Goal: Register for event/course: Register for event/course

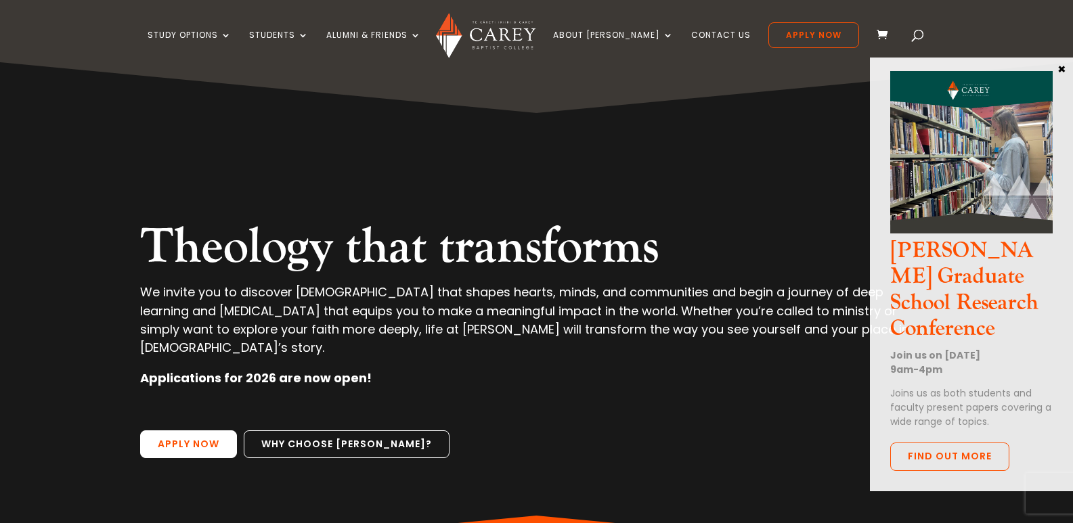
click at [176, 430] on link "Apply Now" at bounding box center [188, 444] width 97 height 28
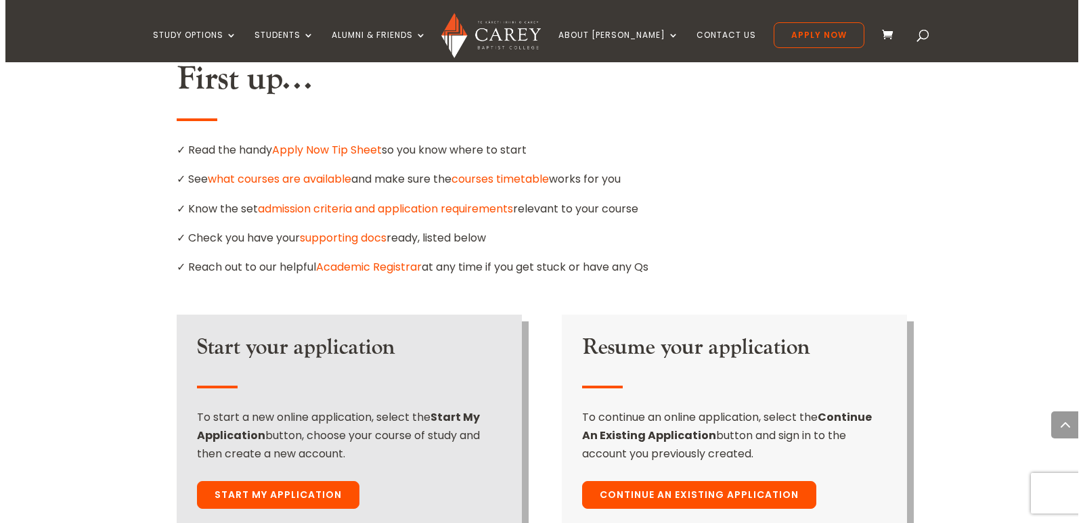
scroll to position [818, 0]
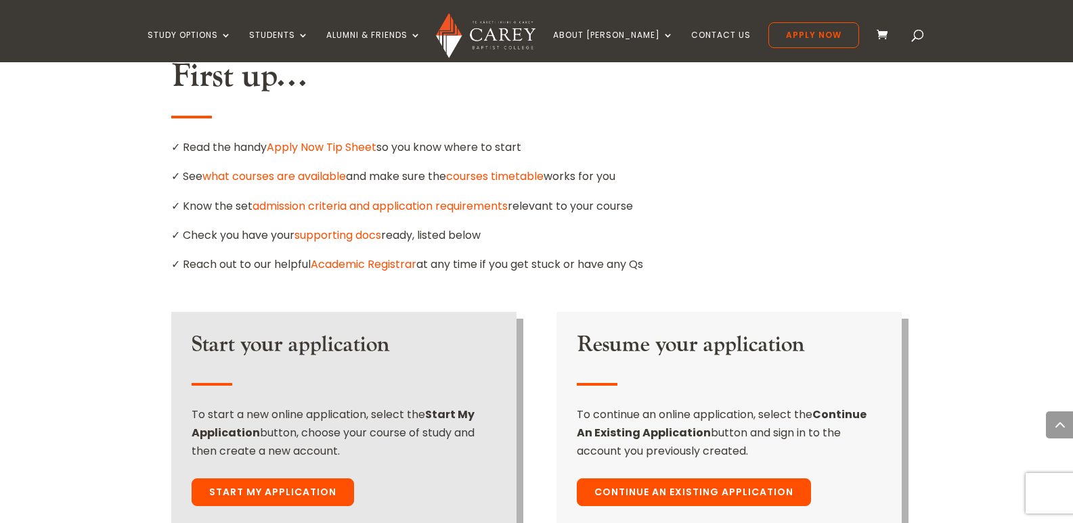
click at [237, 479] on link "Start My Application" at bounding box center [273, 493] width 162 height 28
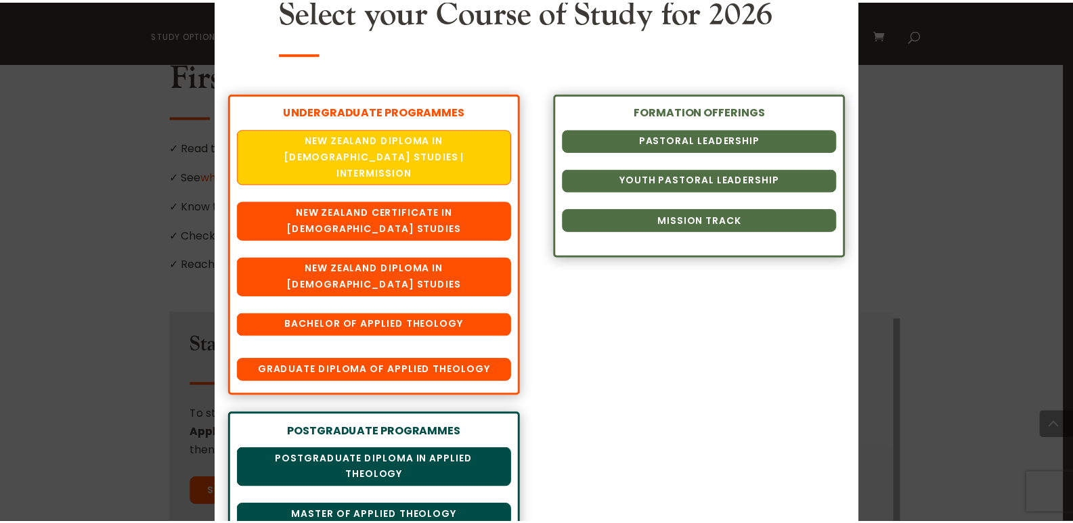
scroll to position [74, 0]
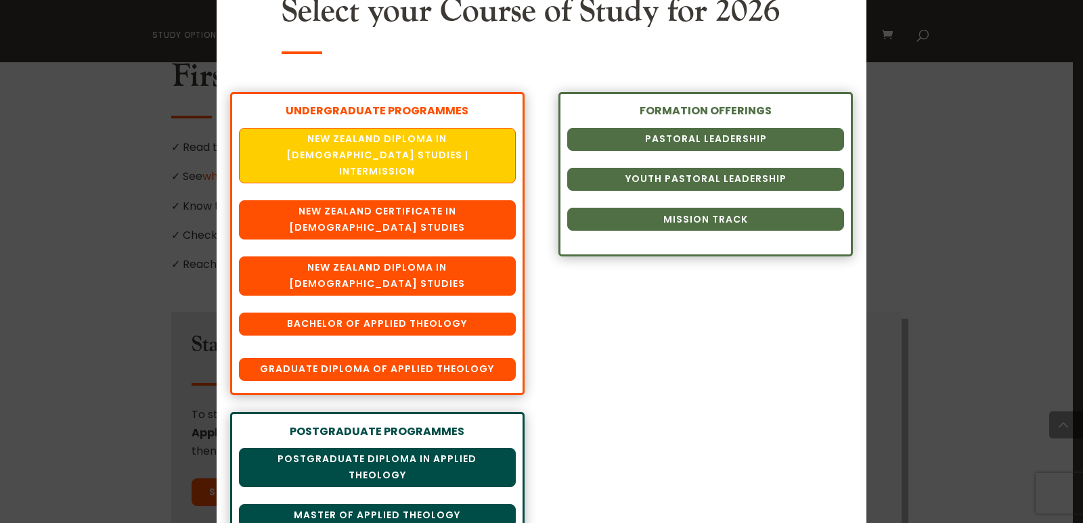
click at [164, 186] on div "Chart your Course Select your Course of Study for 2026 UNDERGRADUATE PROGRAMMES…" at bounding box center [541, 261] width 1083 height 523
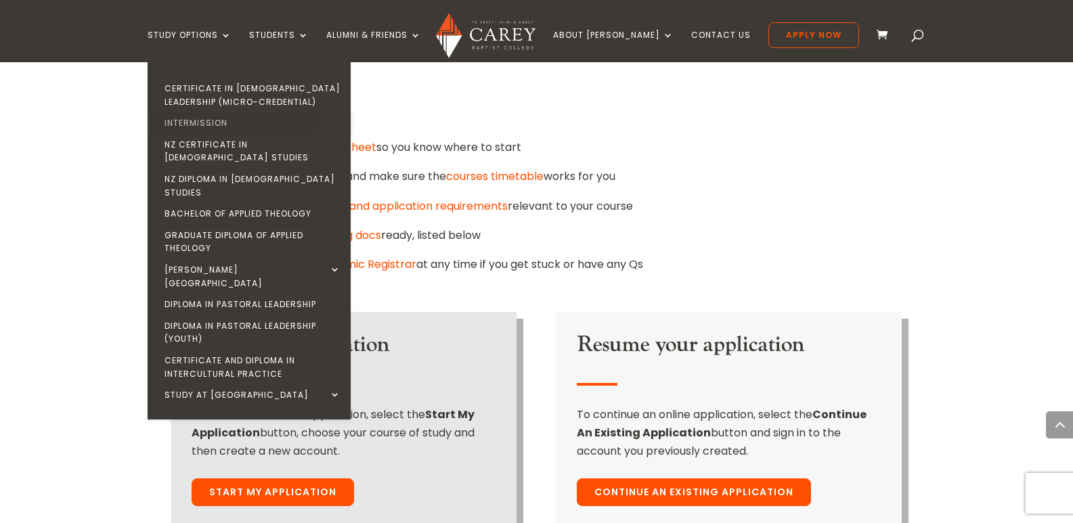
click at [239, 124] on link "Intermission" at bounding box center [252, 123] width 203 height 22
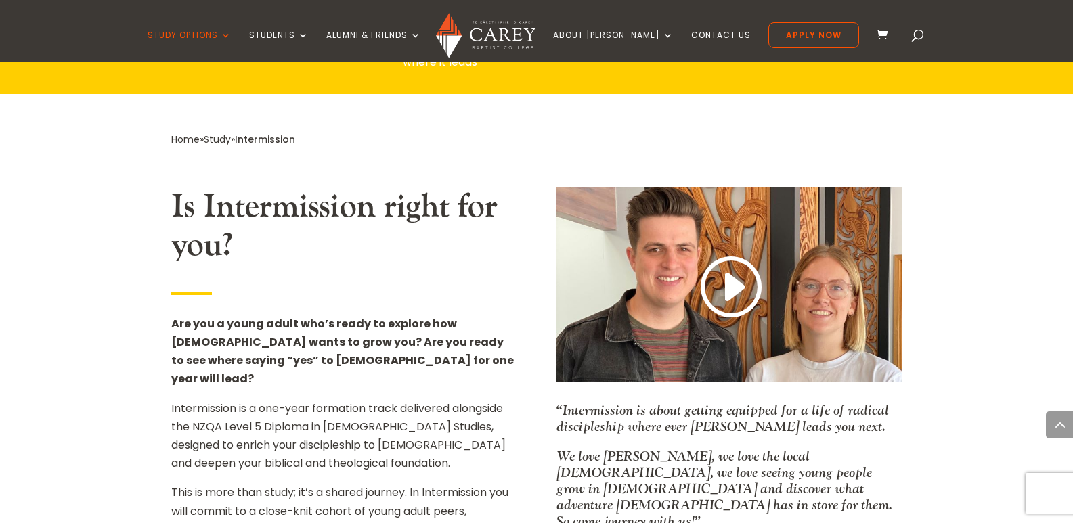
scroll to position [761, 0]
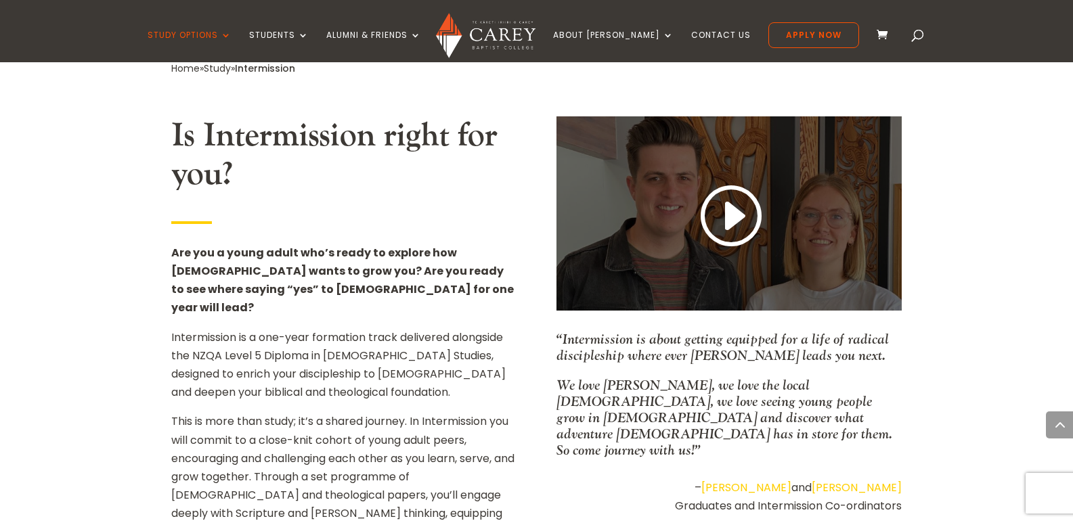
click at [785, 250] on div at bounding box center [728, 213] width 345 height 194
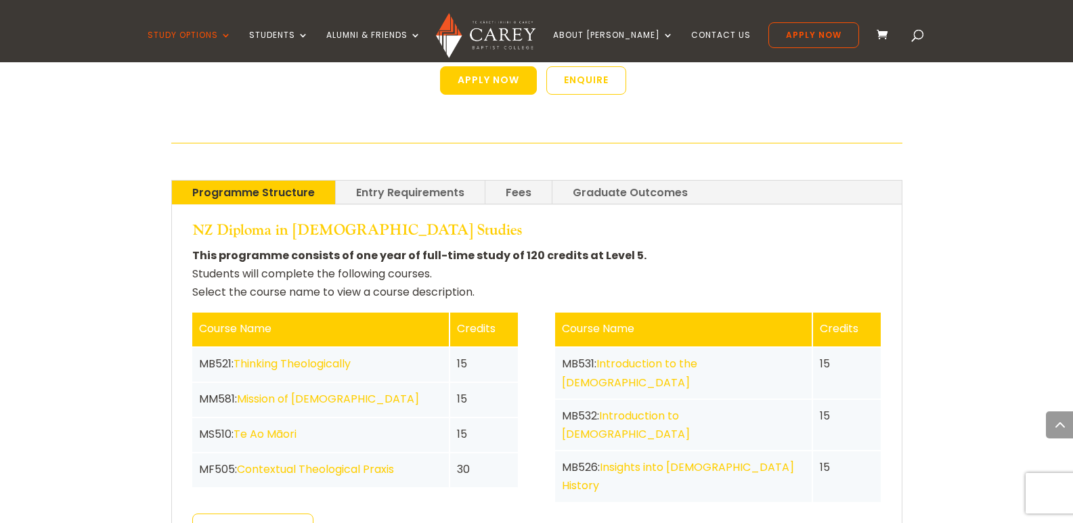
scroll to position [2500, 0]
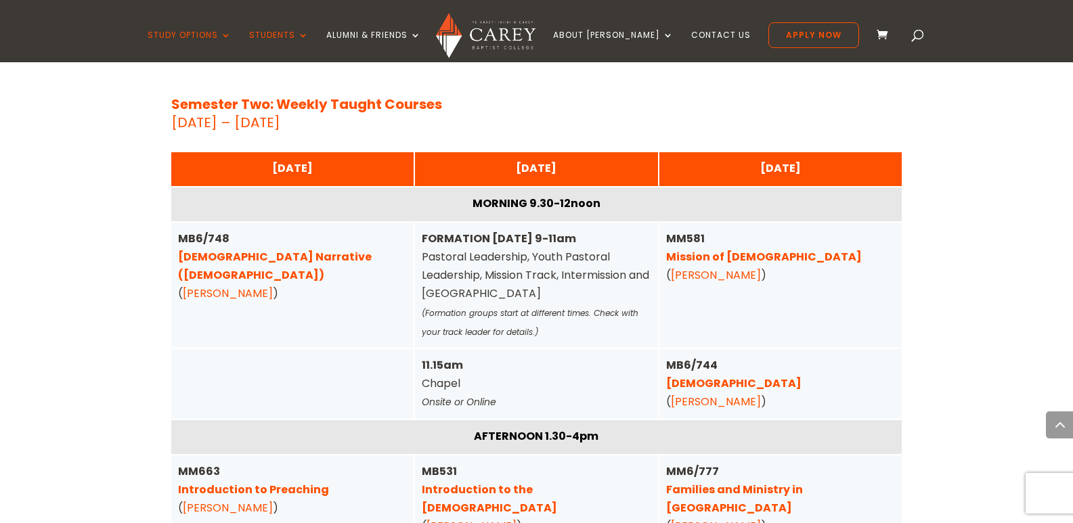
scroll to position [4550, 0]
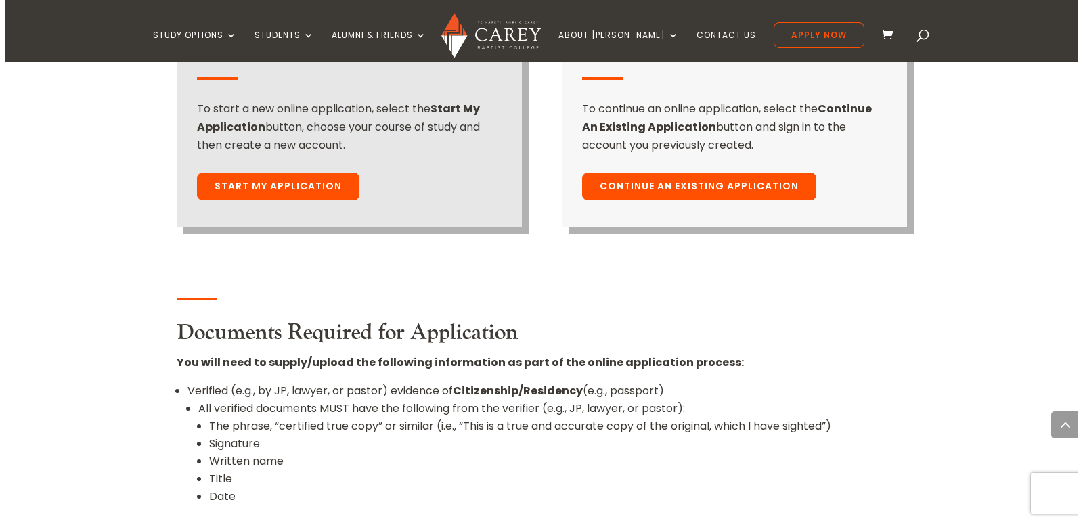
scroll to position [1138, 0]
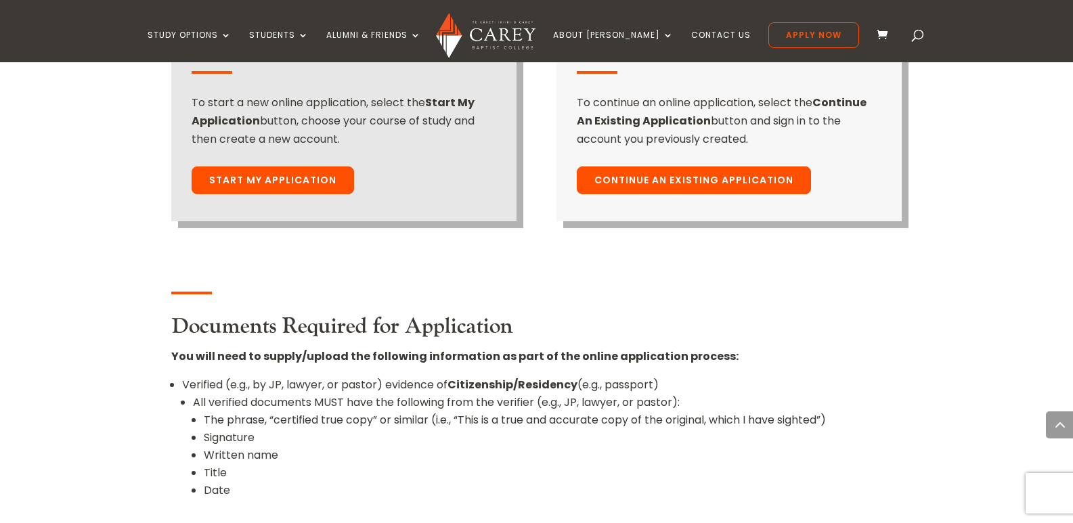
click at [273, 167] on link "Start My Application" at bounding box center [273, 181] width 162 height 28
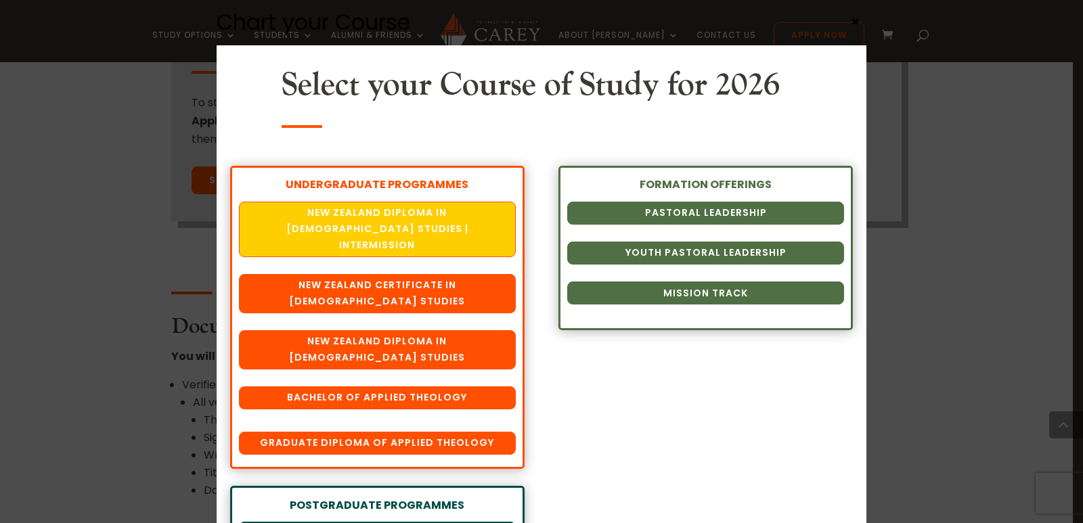
scroll to position [42, 0]
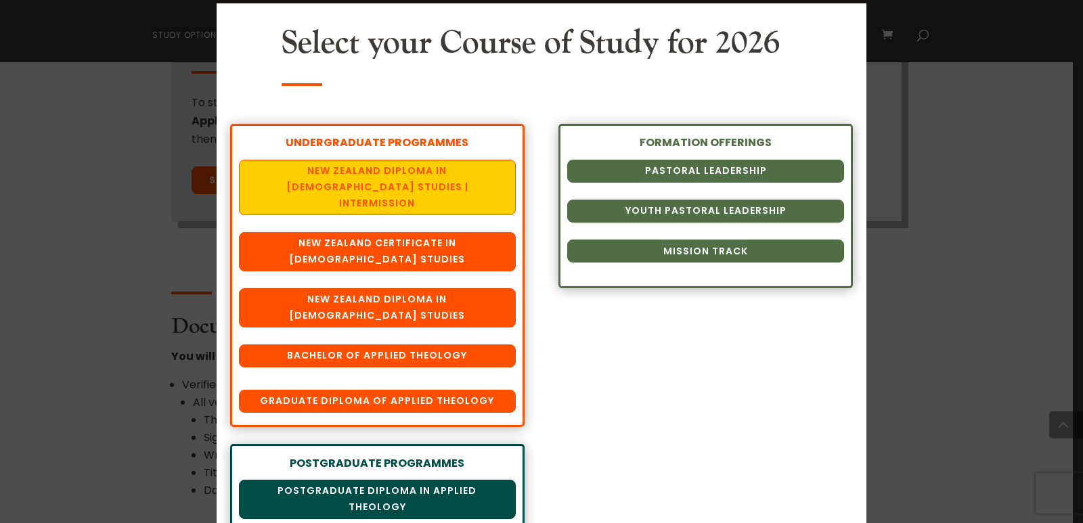
click at [352, 188] on link "New Zealand Diploma in [DEMOGRAPHIC_DATA] Studies | Intermission" at bounding box center [377, 188] width 277 height 56
